Goal: Transaction & Acquisition: Obtain resource

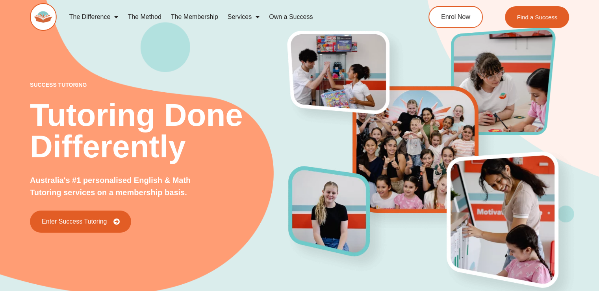
click at [17, 56] on div "success tutoring Tutoring Done Differently Australia's #1 personalised English …" at bounding box center [299, 143] width 599 height 347
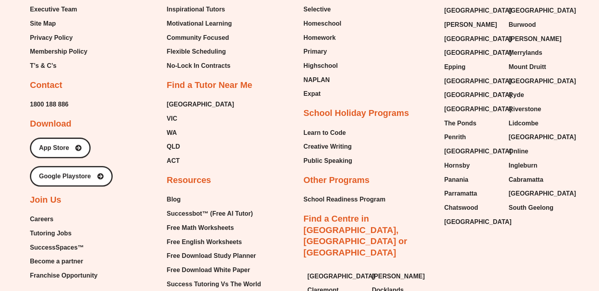
scroll to position [3341, 0]
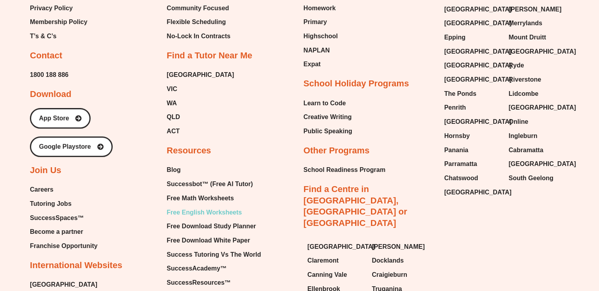
click at [186, 206] on span "Free English Worksheets" at bounding box center [204, 212] width 75 height 12
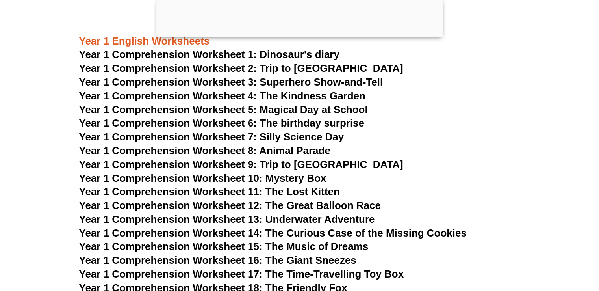
scroll to position [1043, 0]
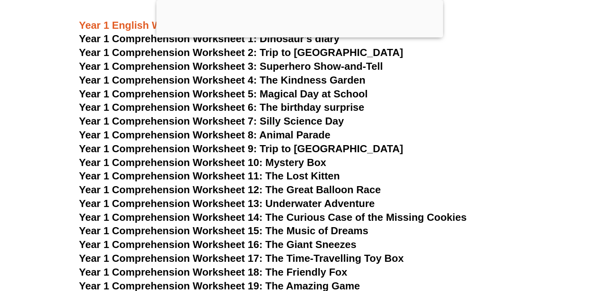
click at [481, 45] on h3 "Year 1 Comprehension Worksheet 1: Dinosaur's diary" at bounding box center [299, 38] width 441 height 13
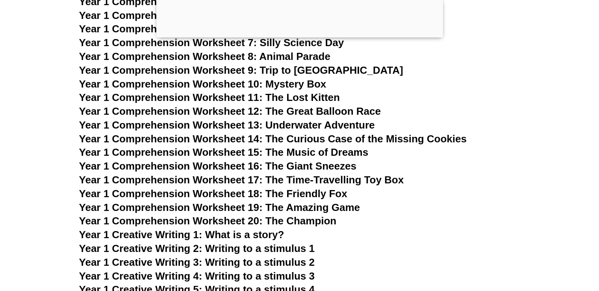
scroll to position [1122, 0]
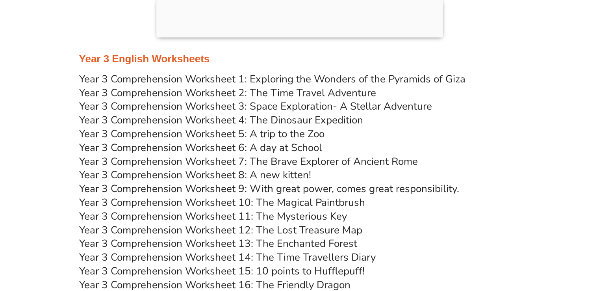
scroll to position [2603, 0]
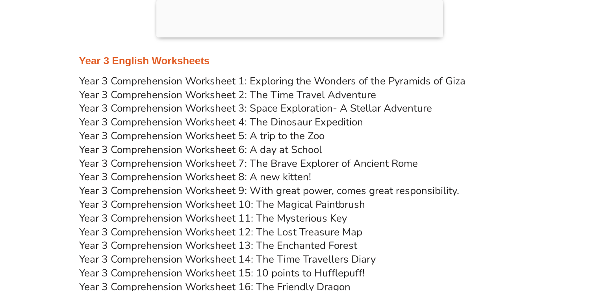
scroll to position [2587, 0]
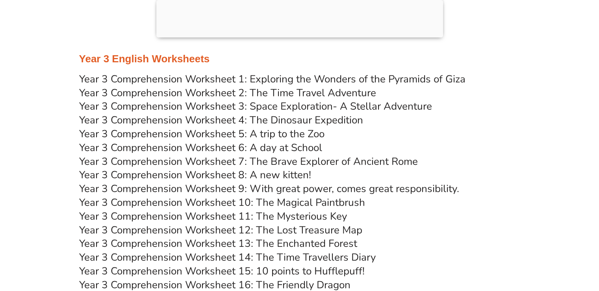
click at [167, 145] on link "Year 3 Comprehension Worksheet 6: A day at School" at bounding box center [200, 148] width 243 height 14
